Goal: Book appointment/travel/reservation

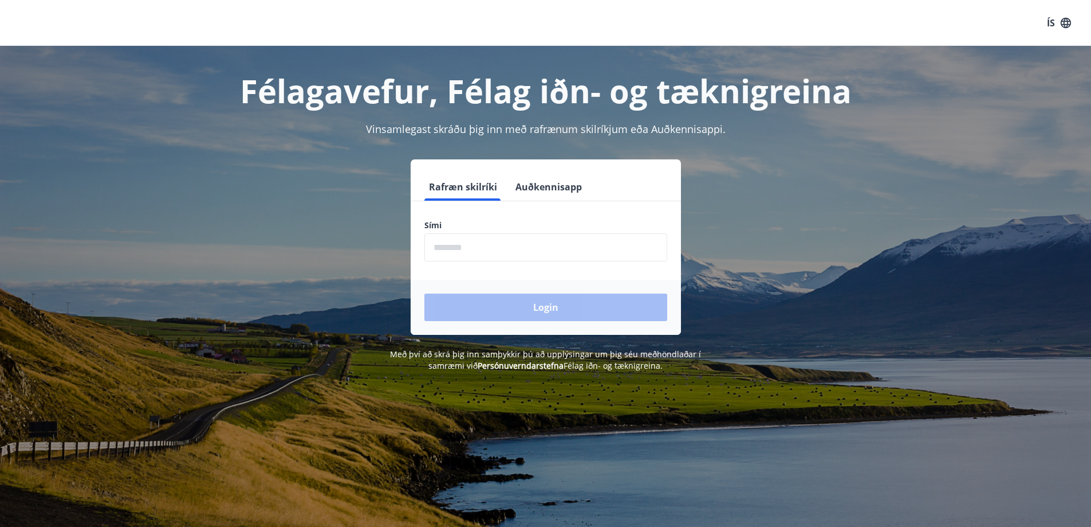
click at [572, 187] on button "Auðkennisapp" at bounding box center [549, 187] width 76 height 28
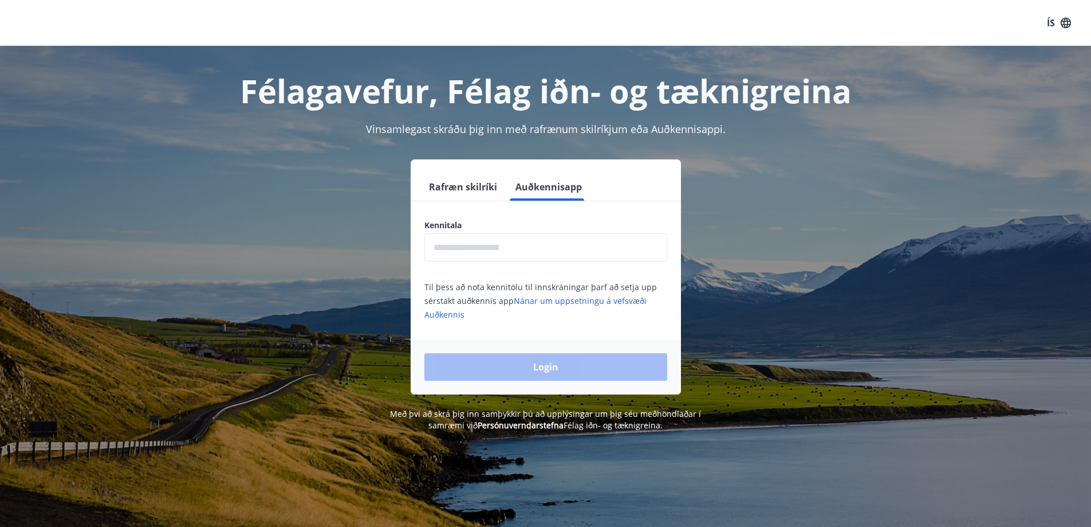
click at [547, 237] on input "text" at bounding box center [546, 247] width 243 height 28
type input "**********"
click at [567, 370] on button "Login" at bounding box center [546, 367] width 243 height 28
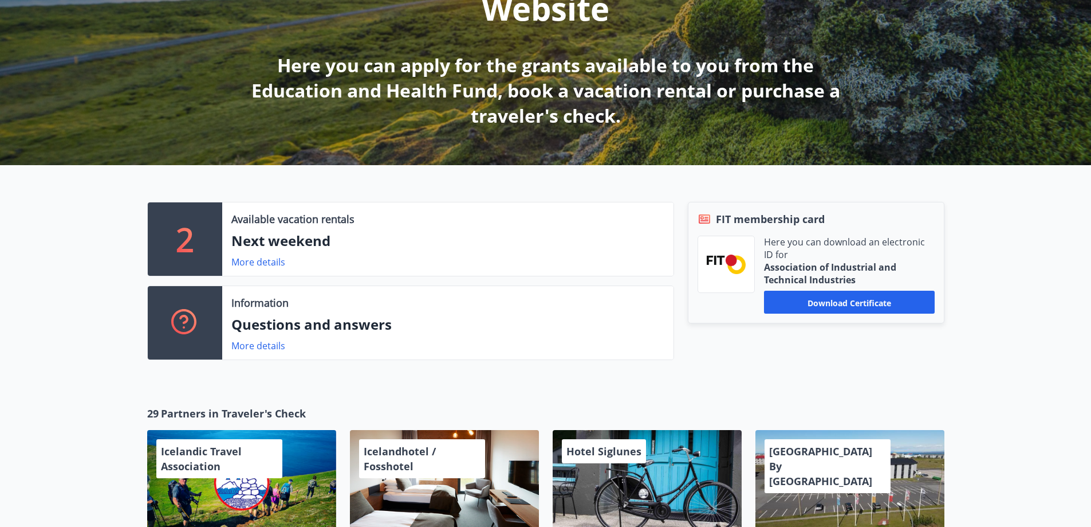
scroll to position [286, 0]
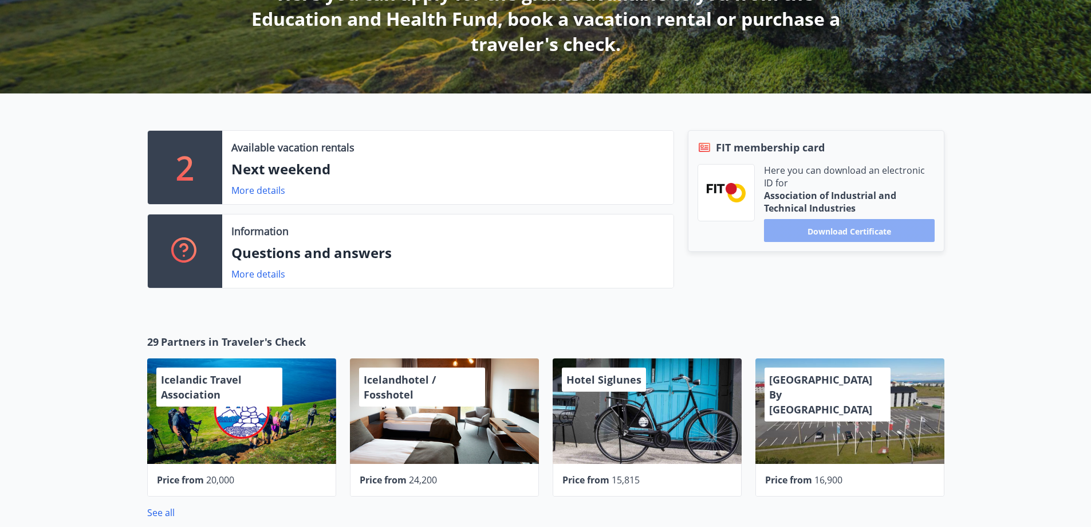
click at [838, 230] on font "Download certificate" at bounding box center [850, 230] width 84 height 11
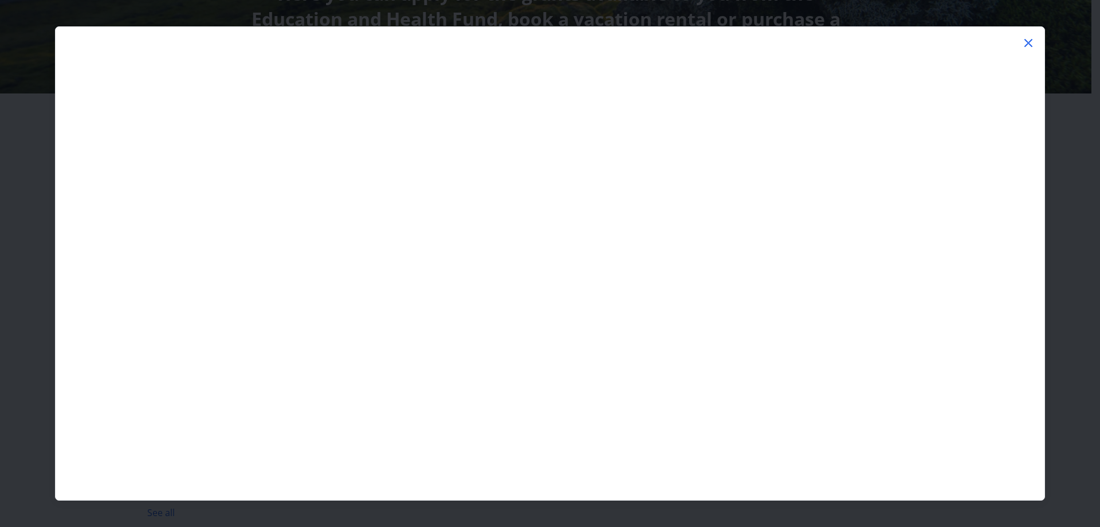
click at [1026, 42] on icon at bounding box center [1029, 43] width 14 height 14
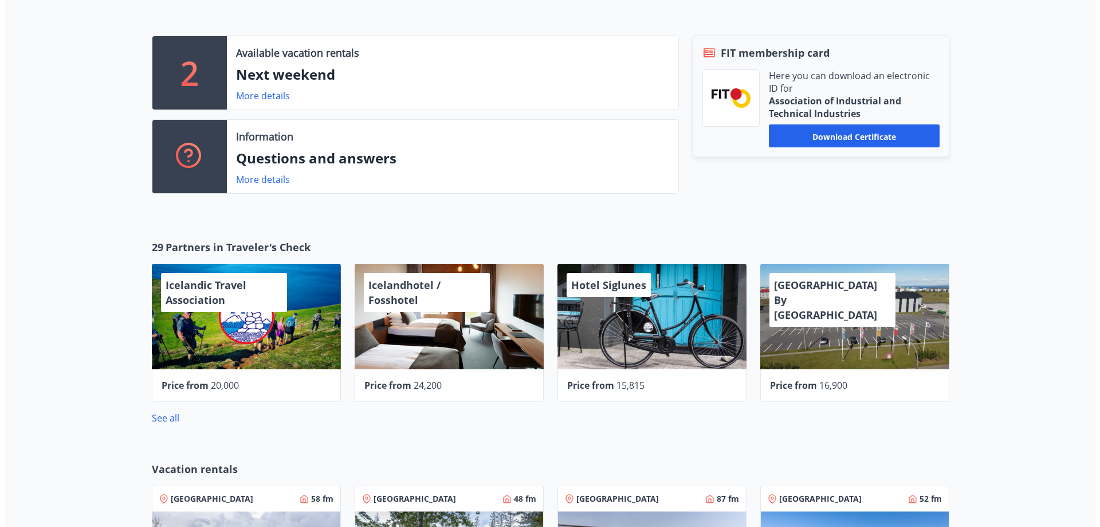
scroll to position [401, 0]
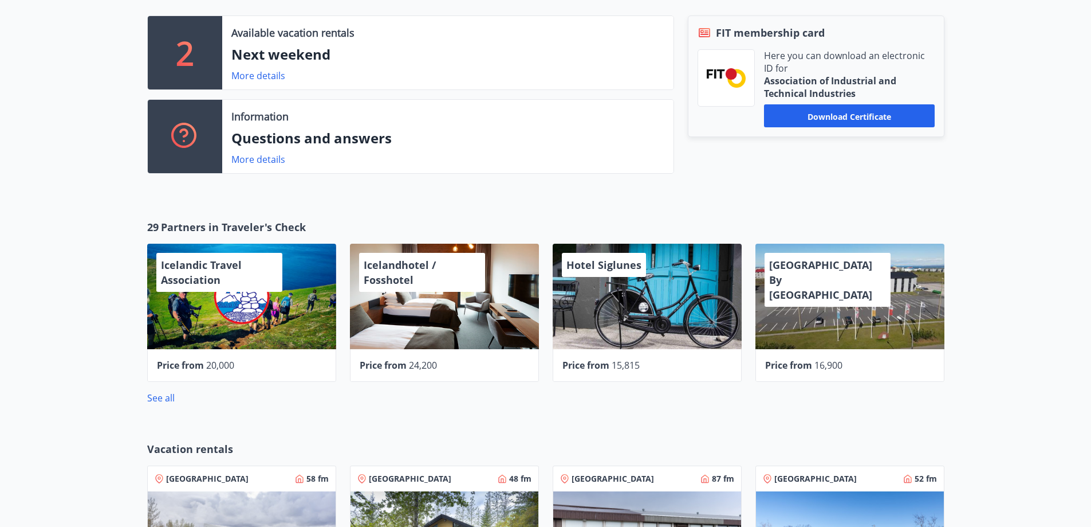
click at [406, 329] on div "Icelandhotel / Fosshotel" at bounding box center [444, 295] width 189 height 105
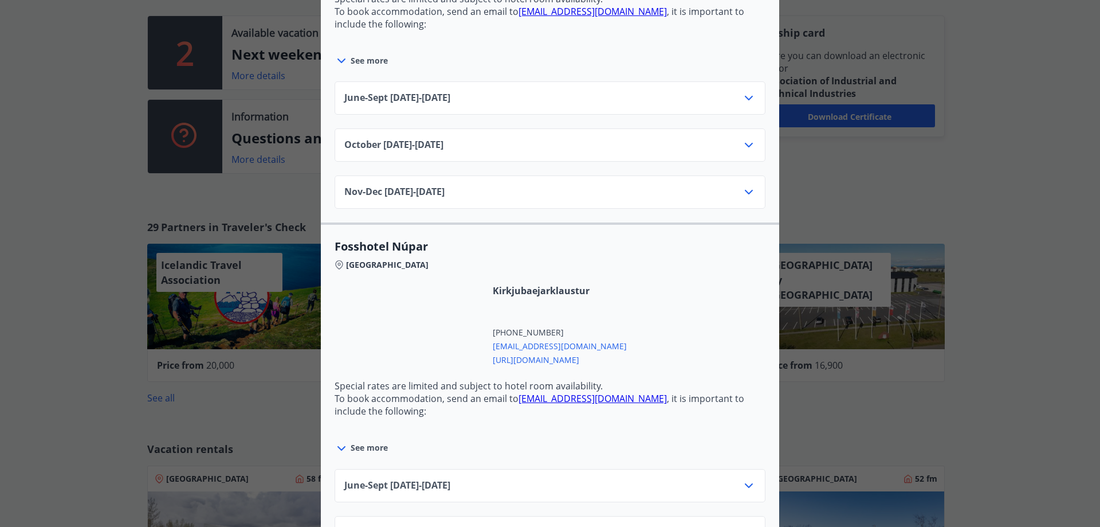
scroll to position [3556, 0]
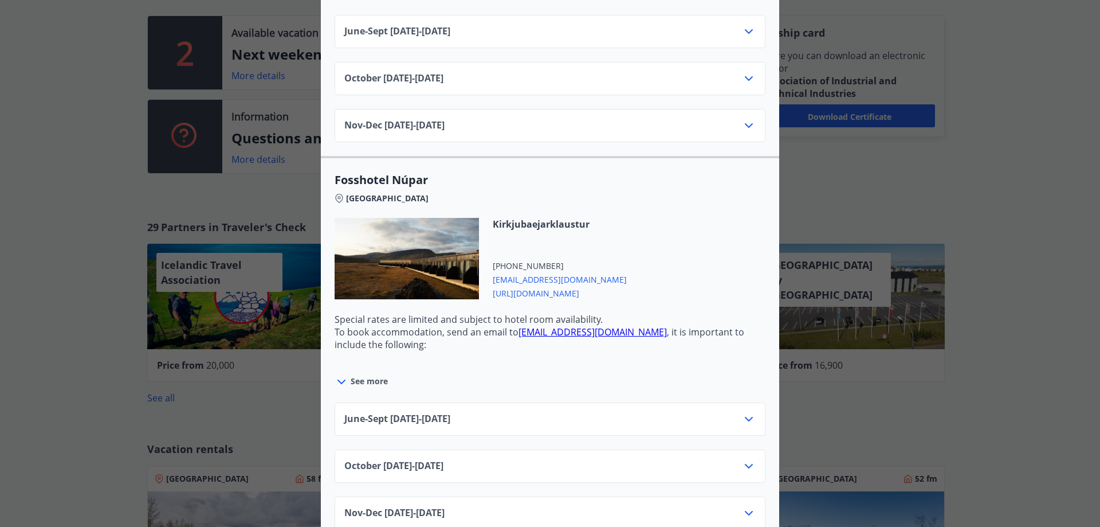
click at [920, 146] on div "Icelandhotel / Fosshotel Traveler's Vouchers cannot be used for bookings made o…" at bounding box center [550, 263] width 1100 height 527
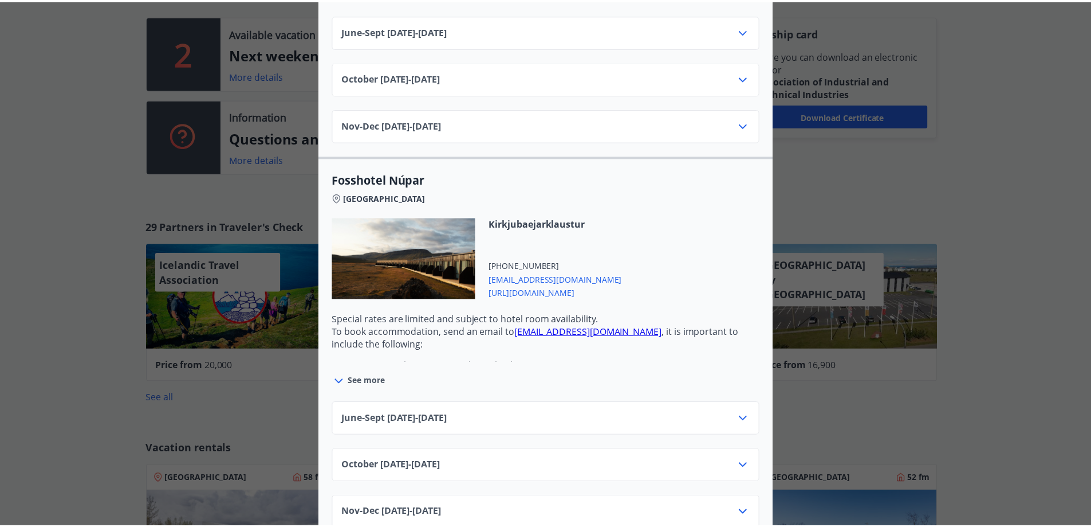
scroll to position [0, 0]
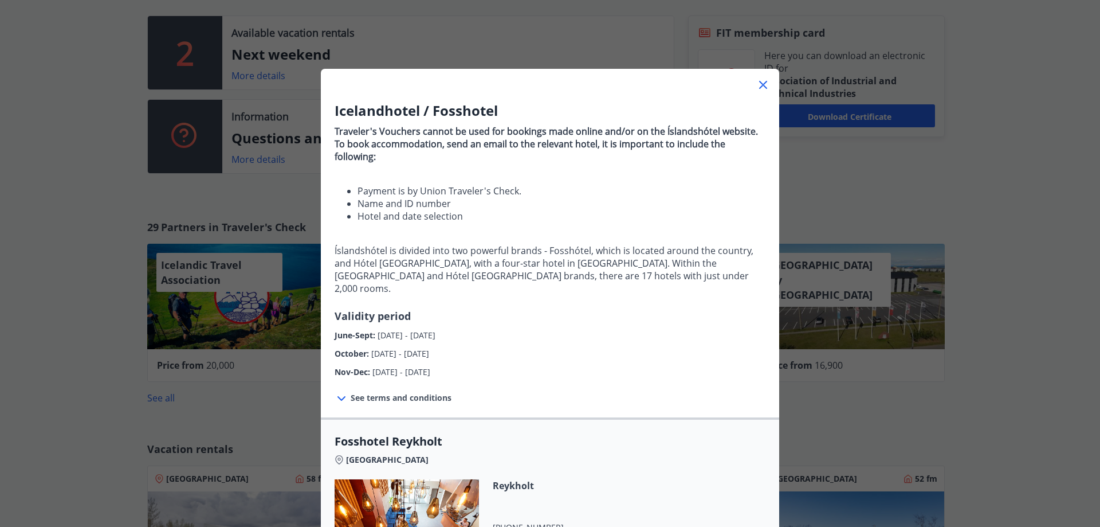
click at [757, 84] on icon at bounding box center [763, 85] width 14 height 14
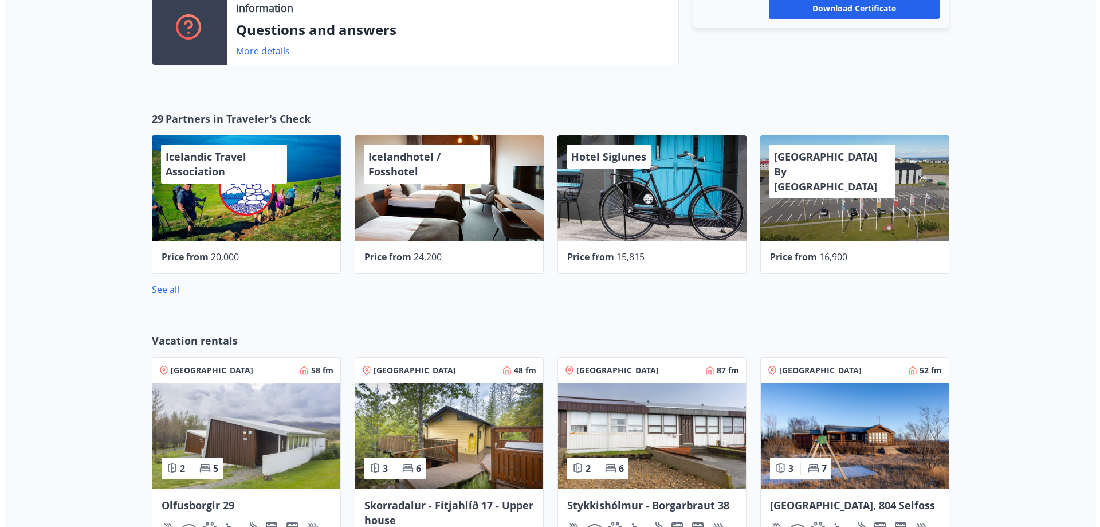
scroll to position [516, 0]
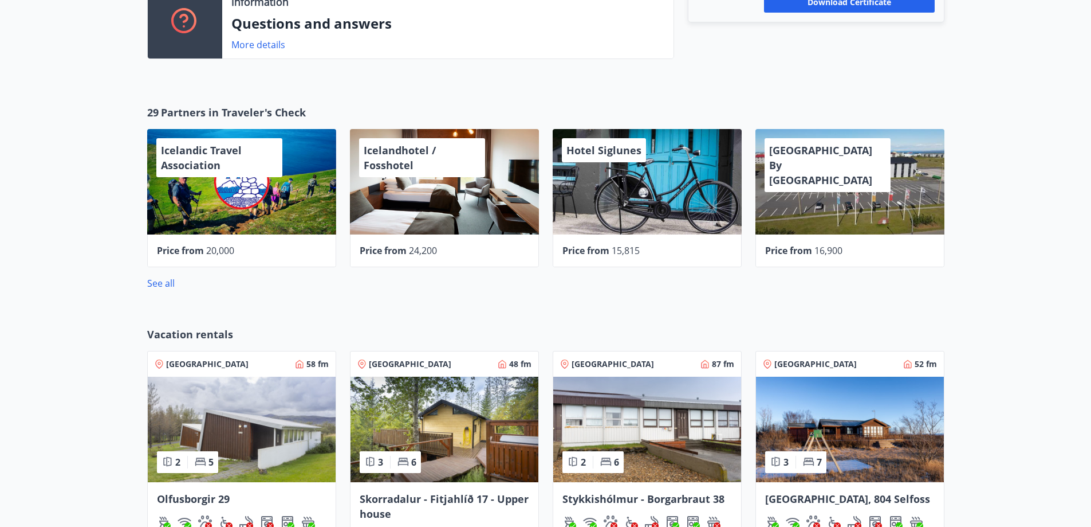
click at [797, 238] on div "Price from 16,900" at bounding box center [850, 250] width 189 height 33
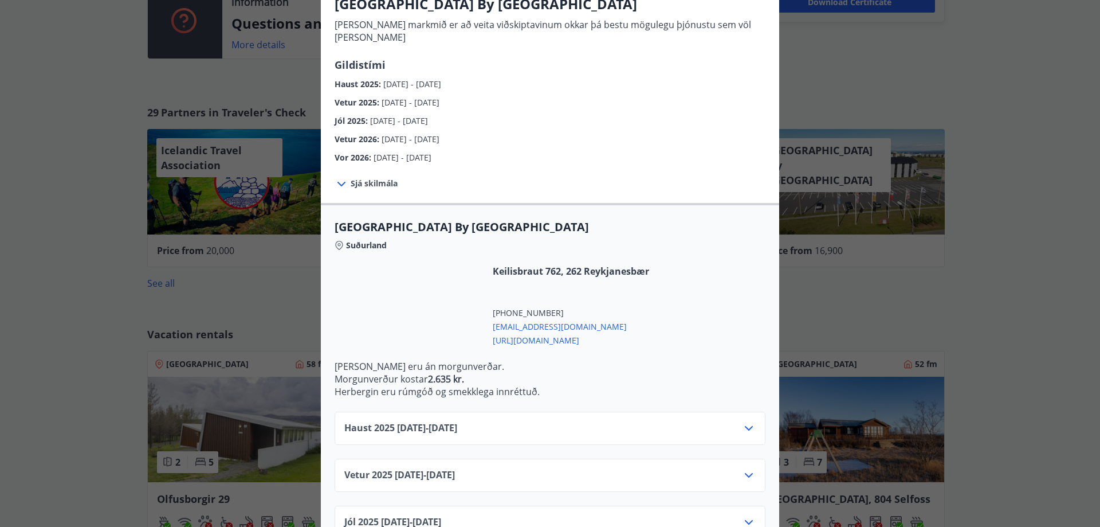
scroll to position [222, 0]
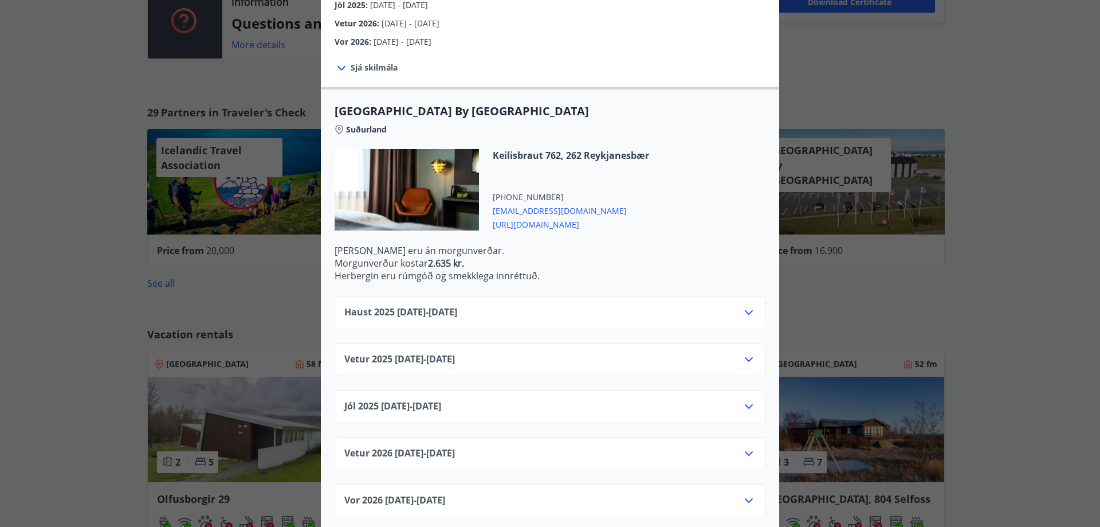
click at [724, 352] on div "Vetur [PHONE_NUMBER][DATE] - [DATE]" at bounding box center [549, 363] width 411 height 23
click at [742, 352] on icon at bounding box center [749, 359] width 14 height 14
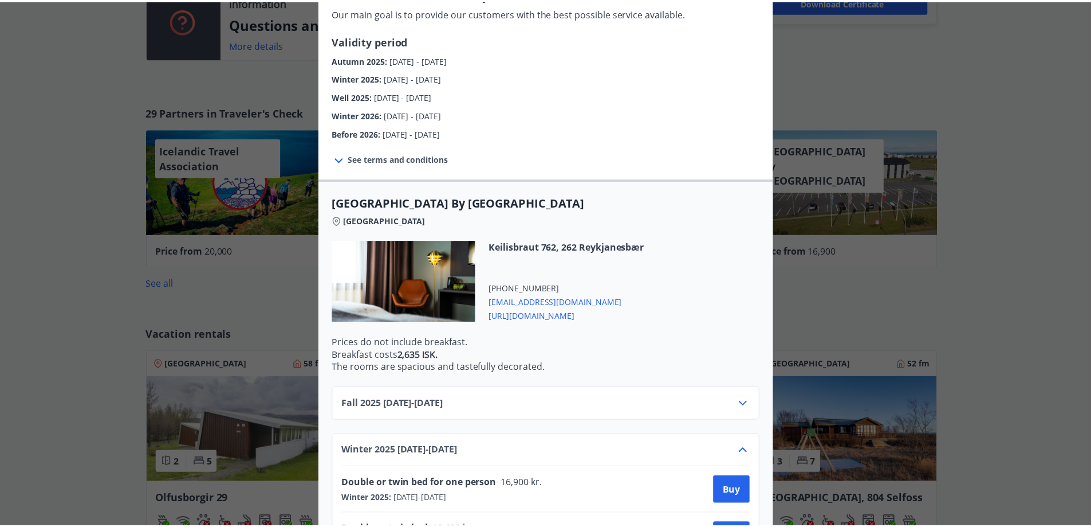
scroll to position [0, 0]
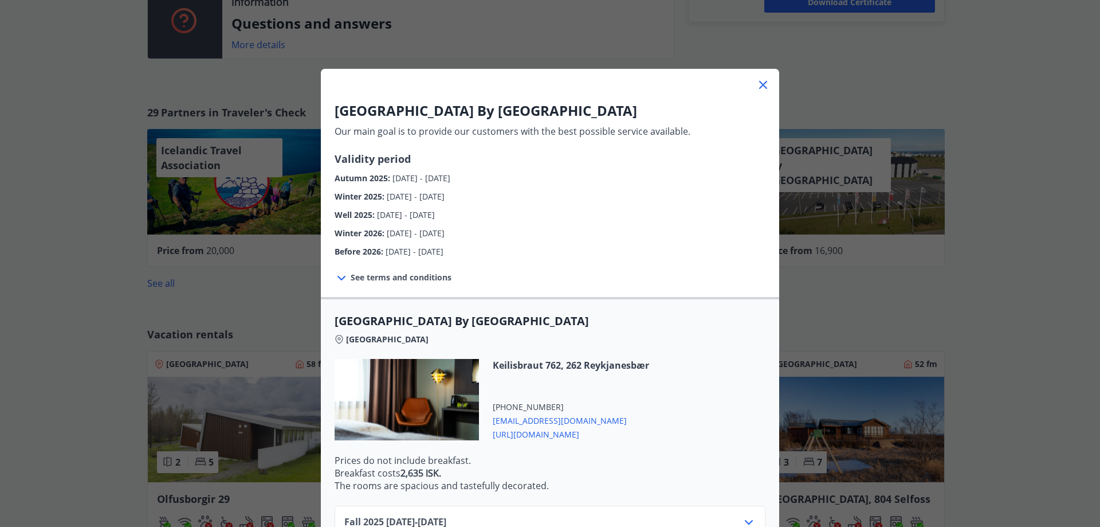
click at [757, 88] on icon at bounding box center [763, 85] width 14 height 14
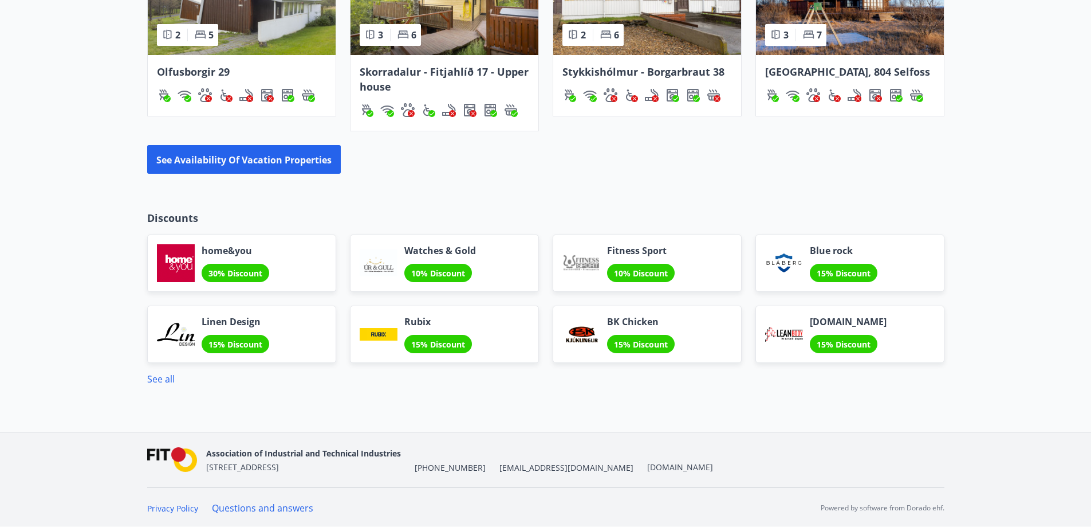
scroll to position [944, 0]
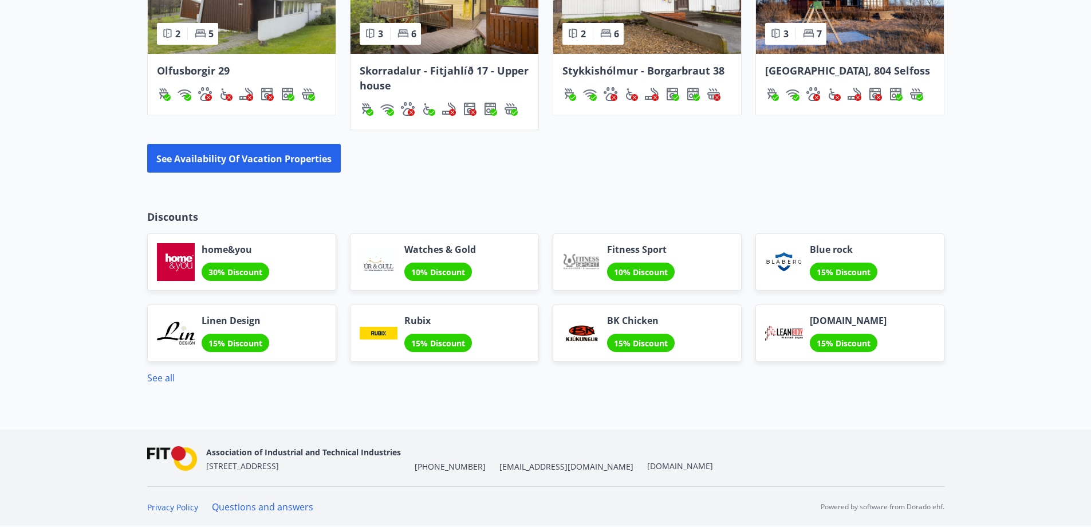
click at [674, 248] on span "Fitness Sport" at bounding box center [641, 249] width 68 height 13
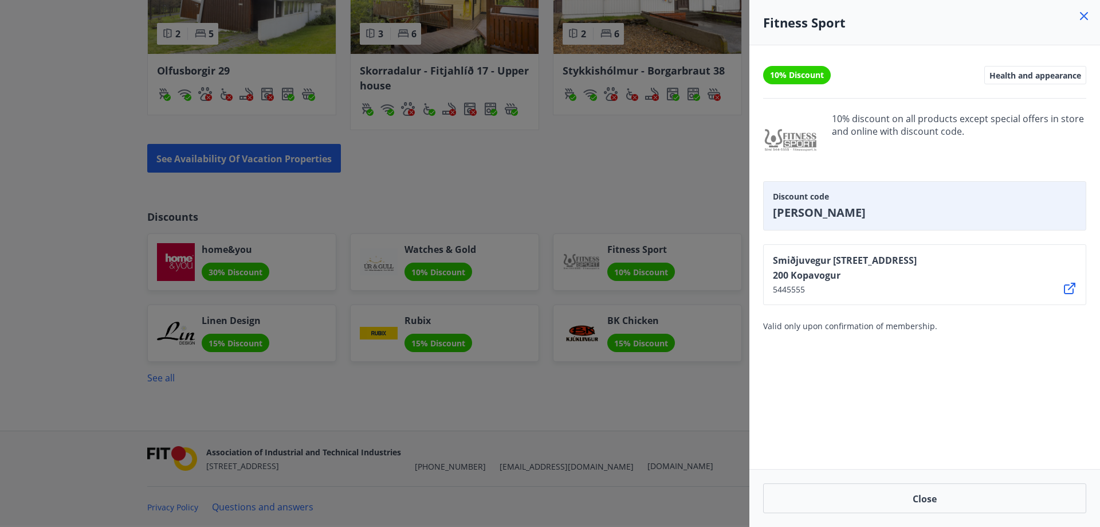
click at [1089, 17] on icon at bounding box center [1084, 16] width 14 height 14
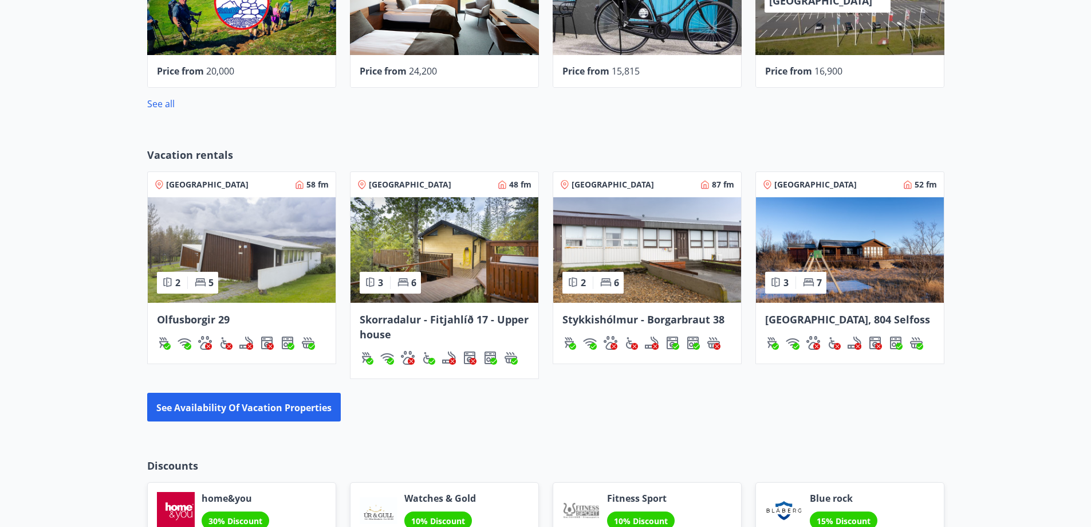
scroll to position [714, 0]
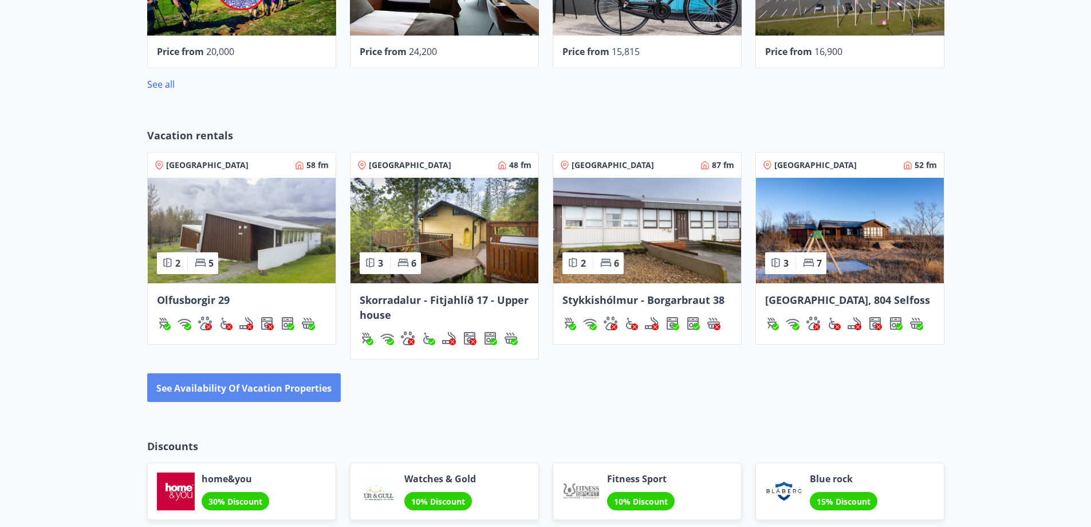
click at [284, 392] on font "See availability of vacation properties" at bounding box center [243, 388] width 175 height 13
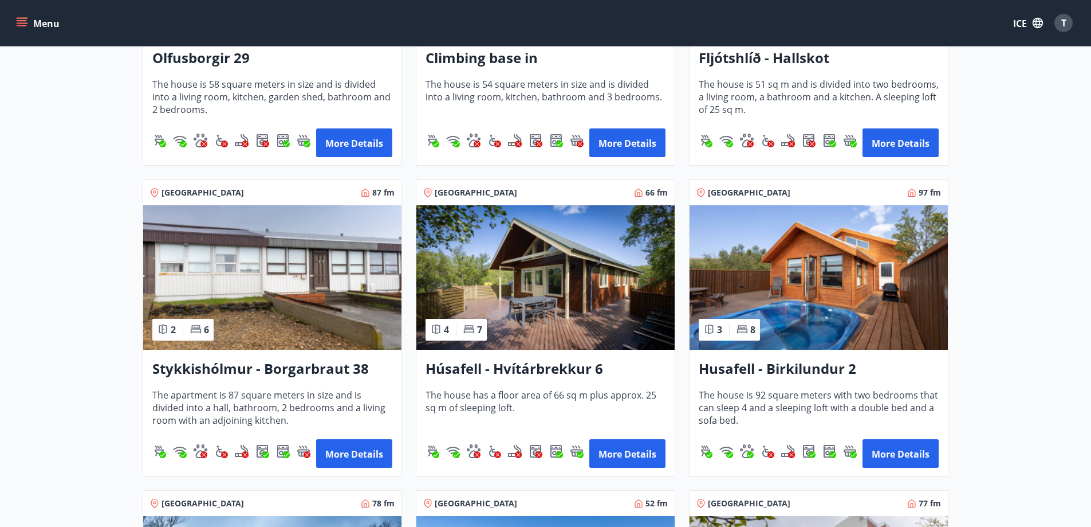
scroll to position [401, 0]
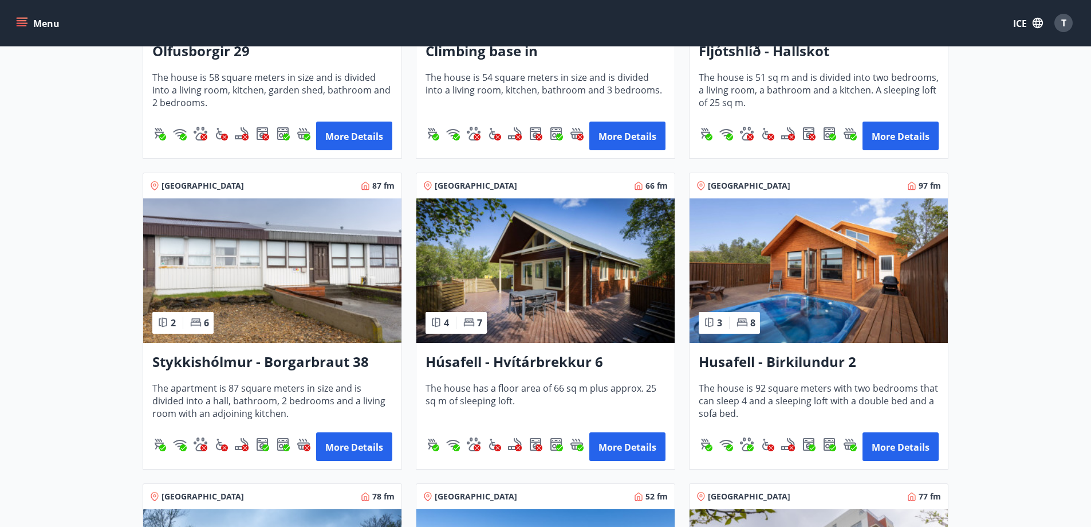
click at [861, 324] on img at bounding box center [819, 270] width 258 height 144
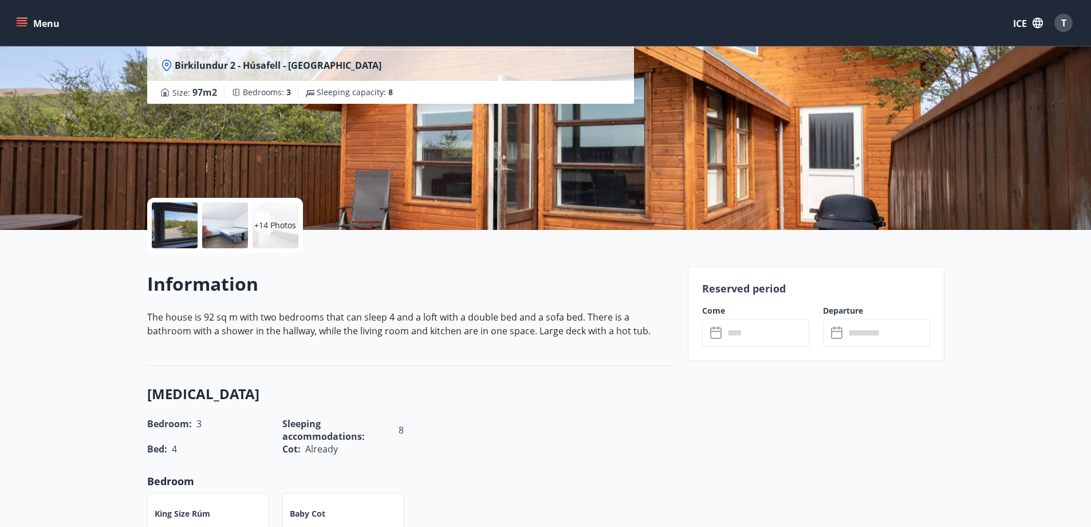
scroll to position [115, 0]
click at [783, 333] on input "text" at bounding box center [766, 332] width 85 height 28
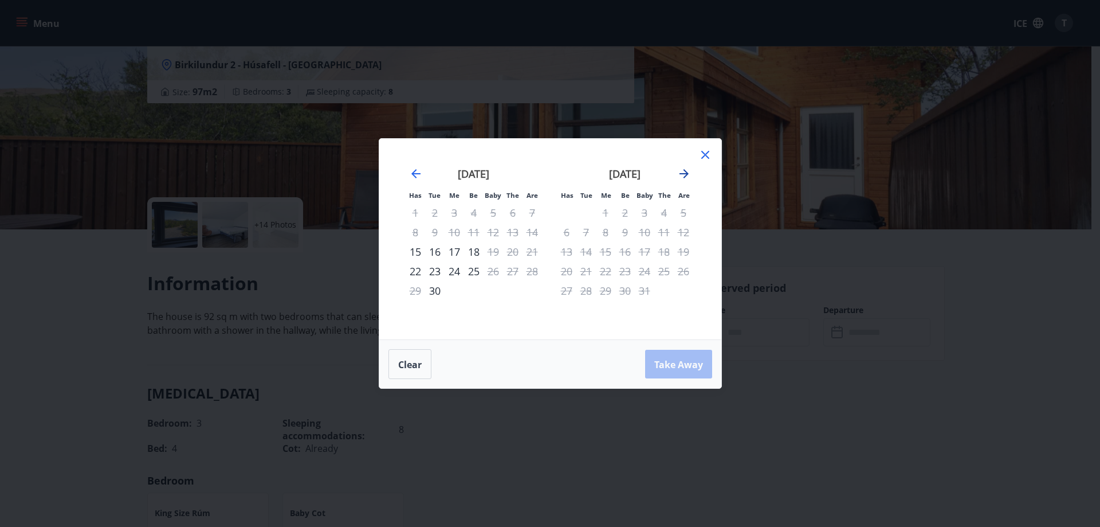
click at [682, 178] on icon "Move forward to switch to the next month." at bounding box center [684, 174] width 14 height 14
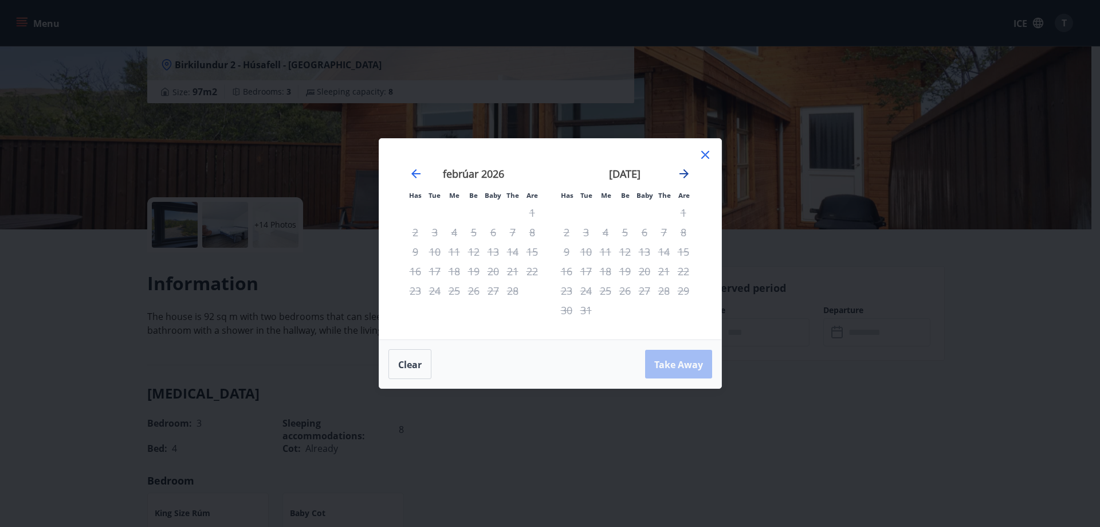
click at [682, 178] on icon "Move forward to switch to the next month." at bounding box center [684, 174] width 14 height 14
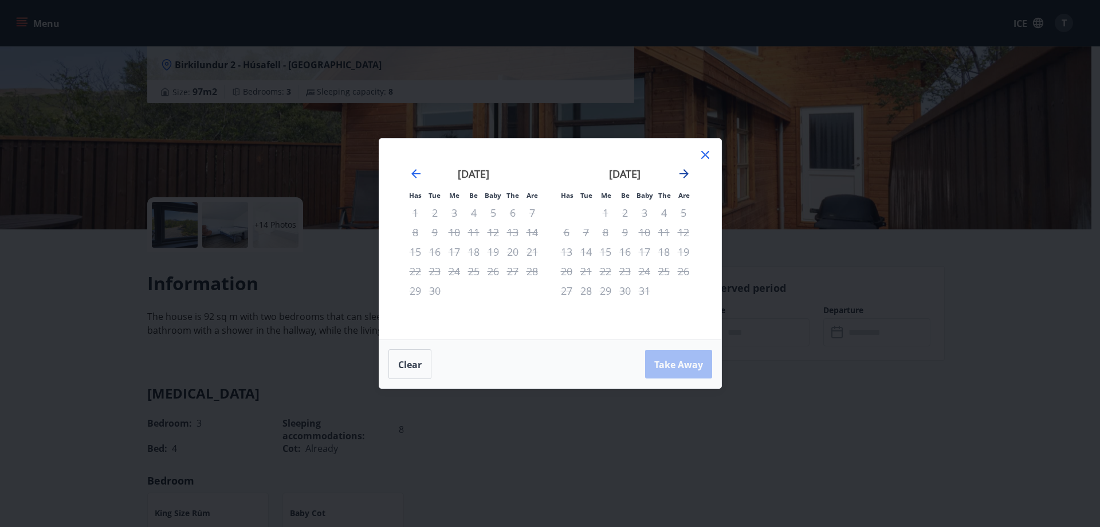
click at [682, 178] on icon "Move forward to switch to the next month." at bounding box center [684, 174] width 14 height 14
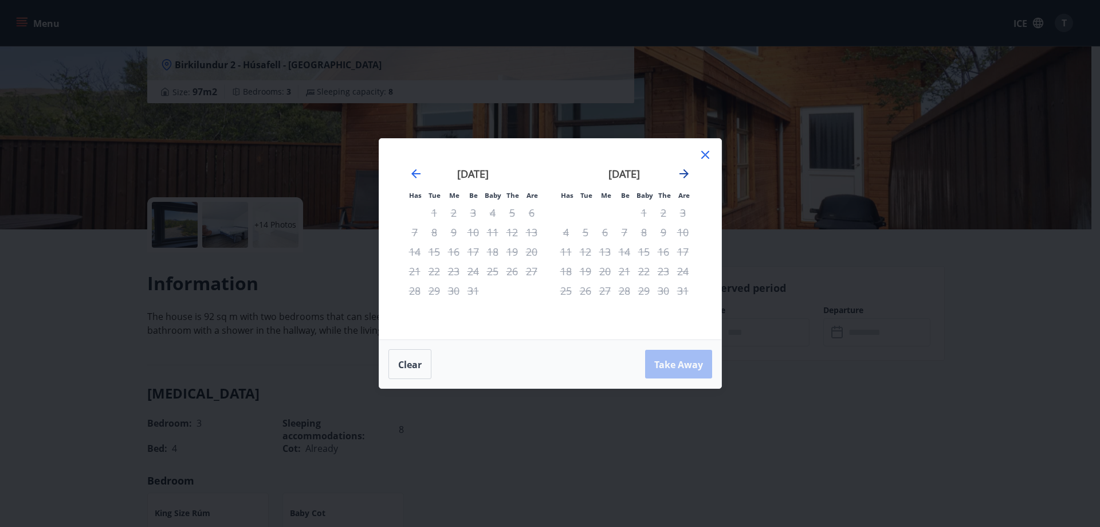
click at [682, 178] on icon "Move forward to switch to the next month." at bounding box center [684, 174] width 14 height 14
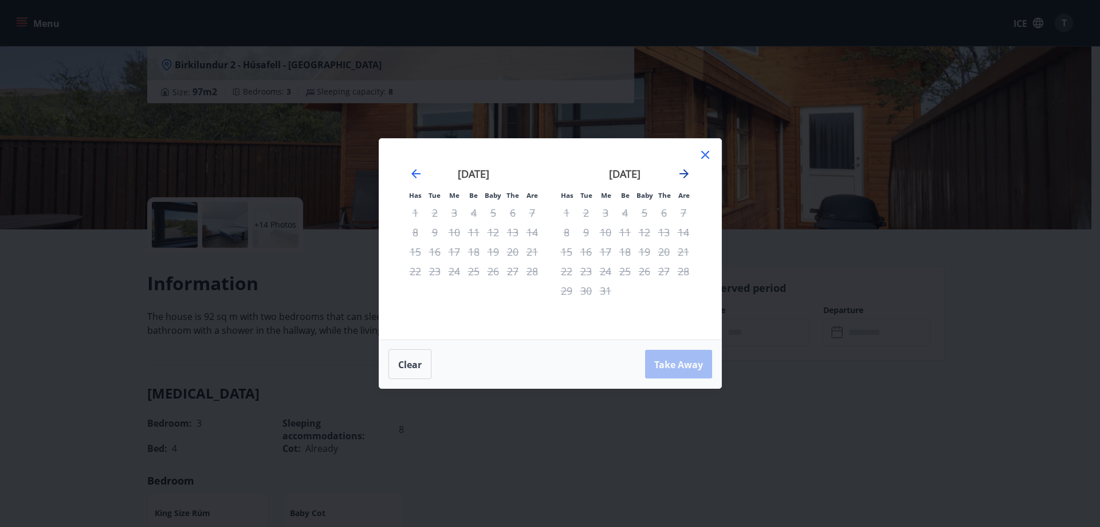
click at [682, 178] on icon "Move forward to switch to the next month." at bounding box center [684, 174] width 14 height 14
click at [704, 155] on icon at bounding box center [705, 155] width 14 height 14
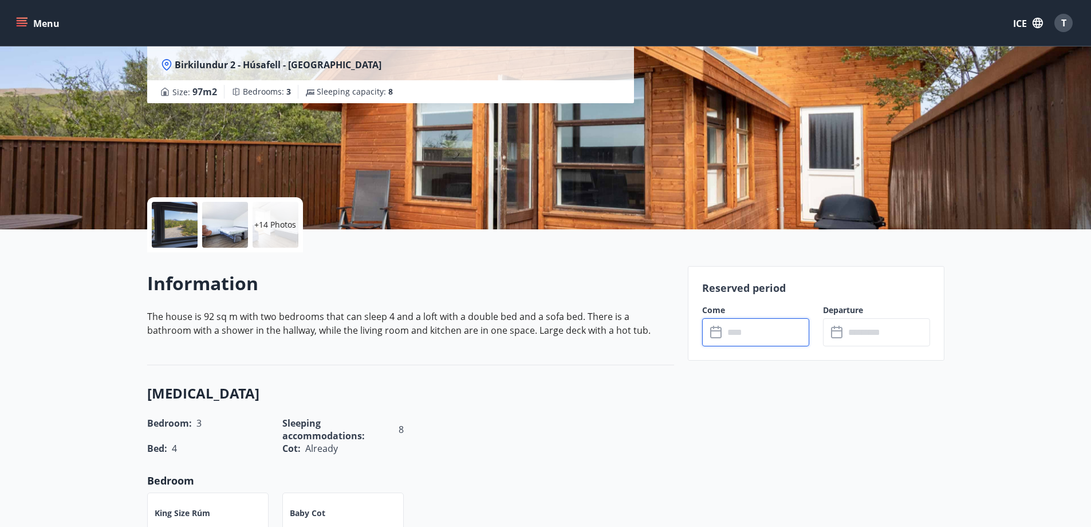
click at [771, 333] on input "text" at bounding box center [766, 332] width 85 height 28
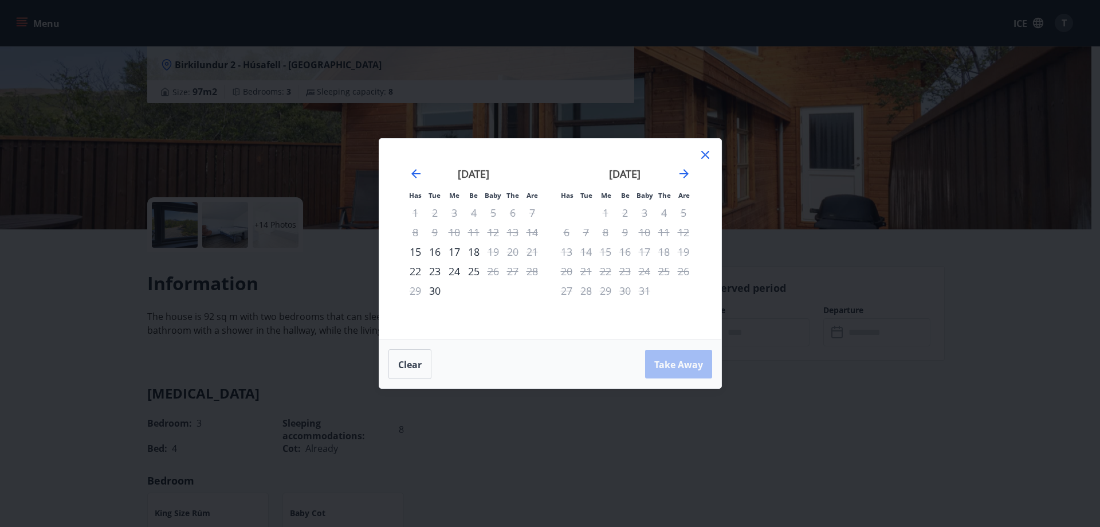
click at [704, 151] on icon at bounding box center [705, 155] width 14 height 14
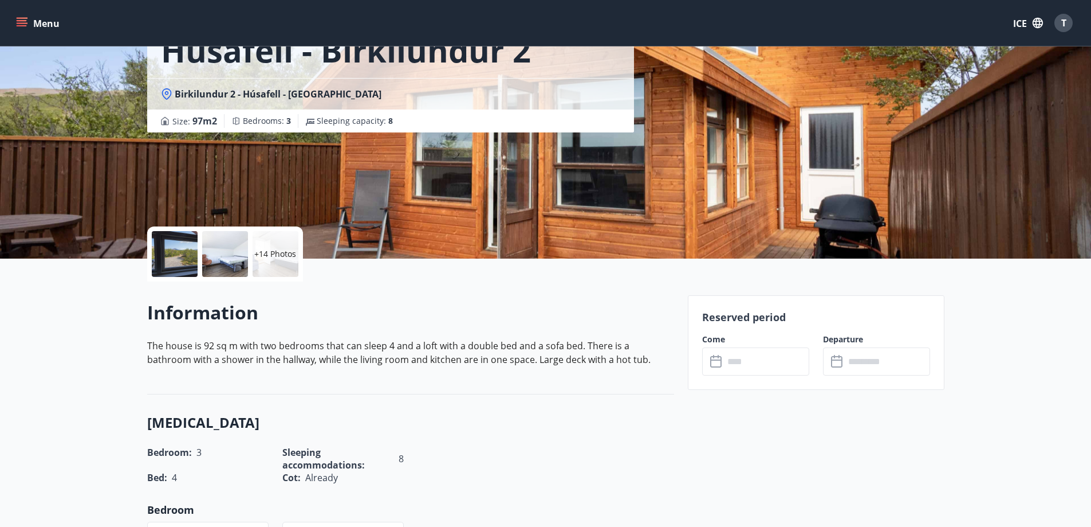
scroll to position [0, 0]
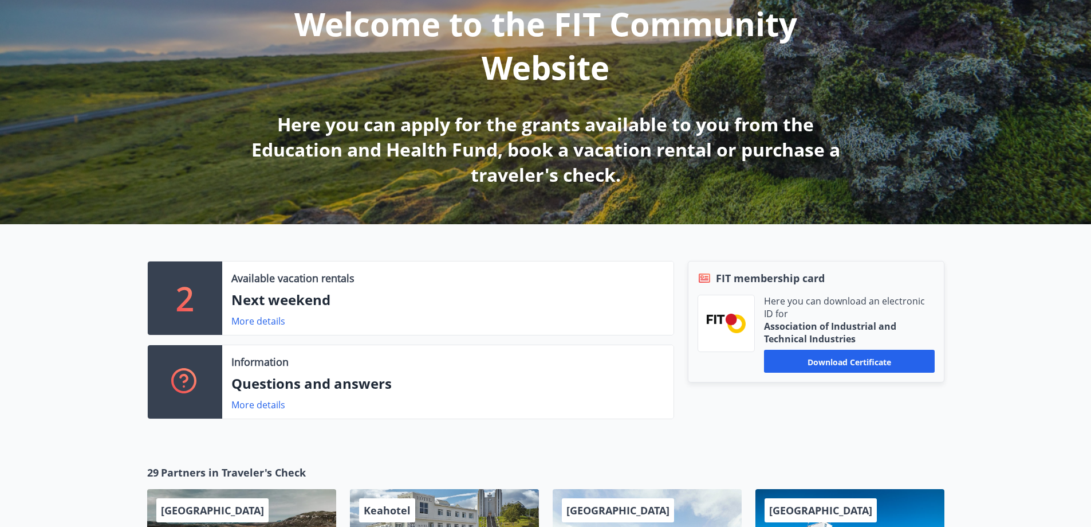
scroll to position [172, 0]
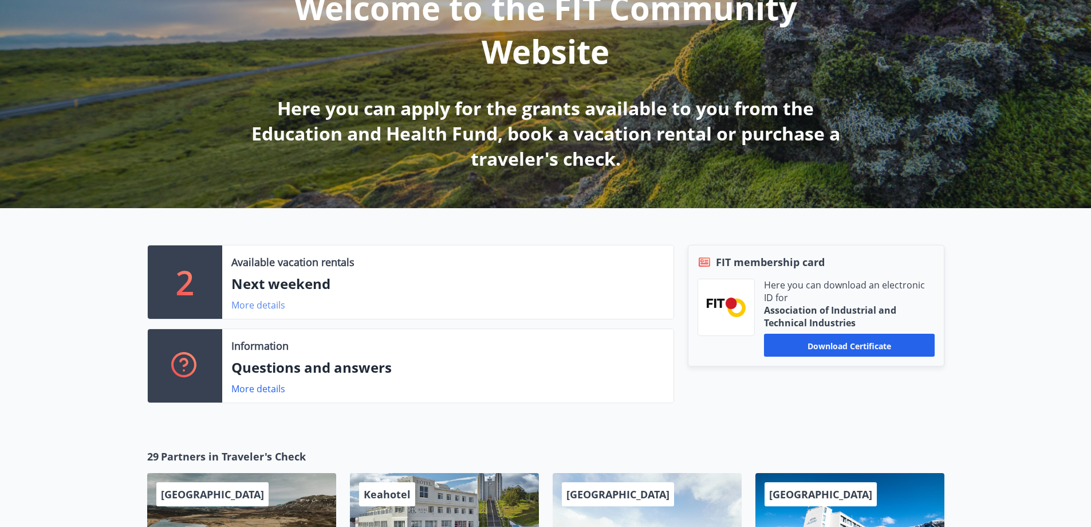
click at [254, 303] on font "More details" at bounding box center [258, 304] width 54 height 13
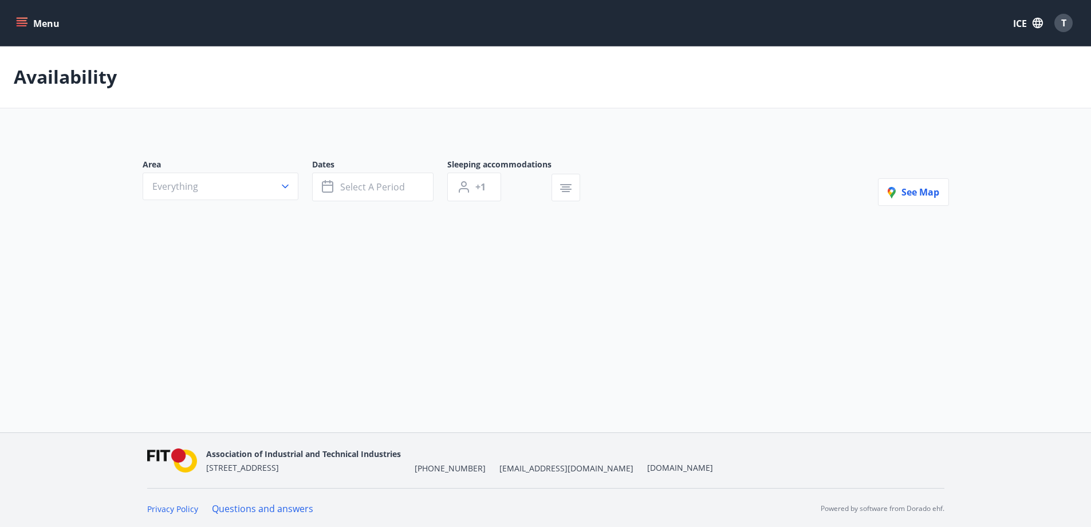
type input "*"
